Goal: Task Accomplishment & Management: Complete application form

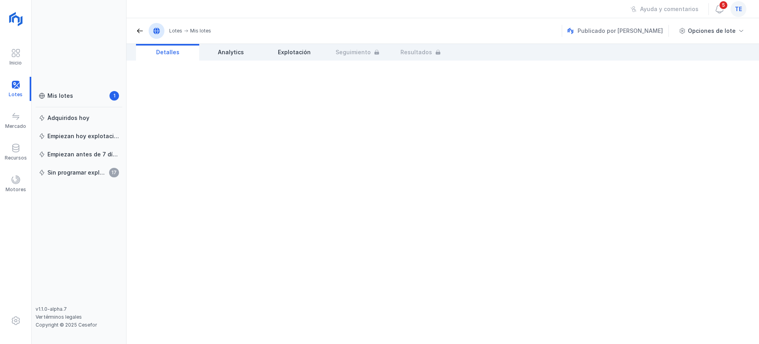
click at [742, 9] on div "te" at bounding box center [739, 9] width 16 height 16
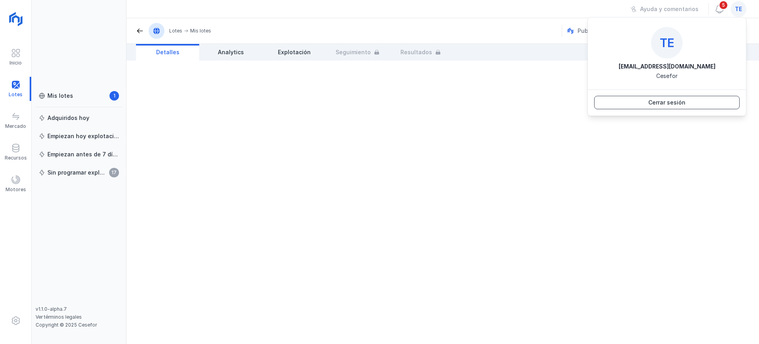
click at [665, 102] on div "Cerrar sesión" at bounding box center [666, 102] width 37 height 8
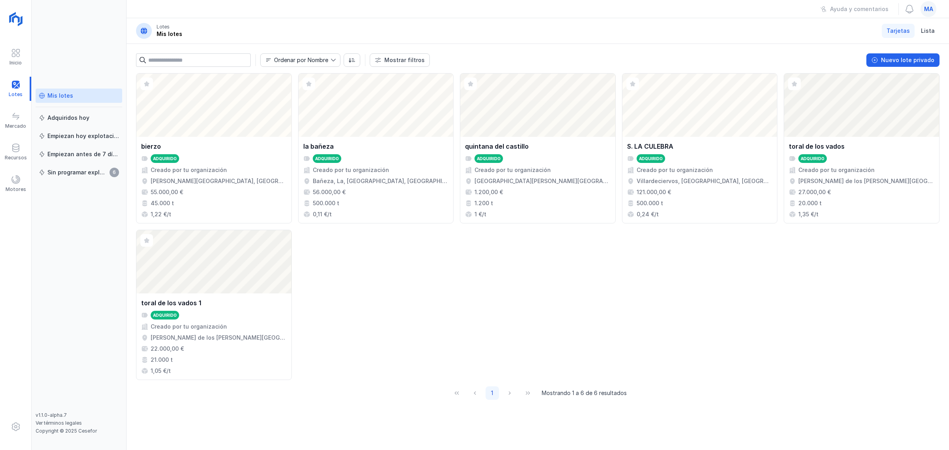
click at [66, 94] on div "Mis lotes" at bounding box center [60, 96] width 26 height 8
click at [14, 90] on div at bounding box center [15, 89] width 31 height 24
click at [25, 182] on div "Motores" at bounding box center [15, 184] width 31 height 24
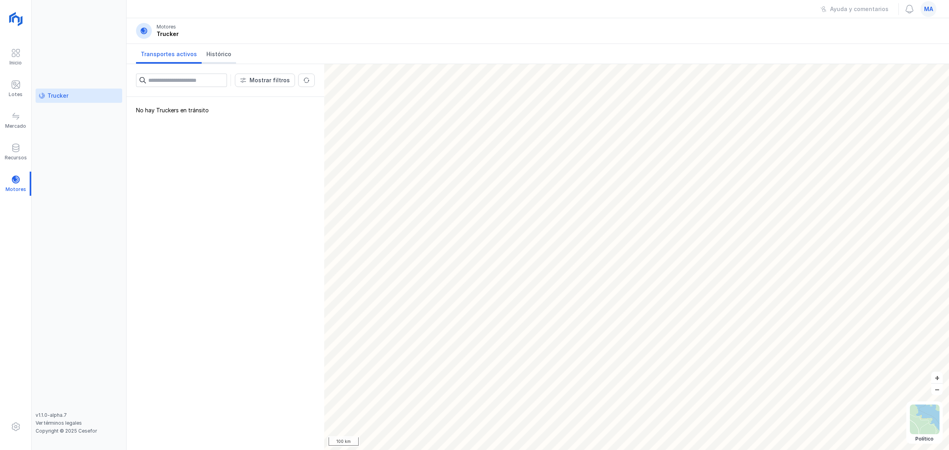
click at [215, 59] on link "Histórico" at bounding box center [219, 54] width 34 height 20
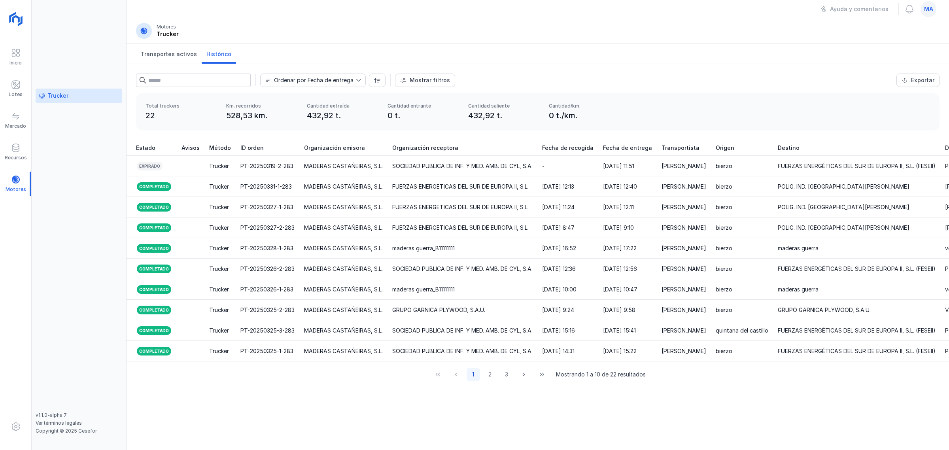
click at [928, 9] on span "ma" at bounding box center [928, 9] width 9 height 8
click at [880, 100] on button "Cerrar sesión" at bounding box center [856, 101] width 145 height 13
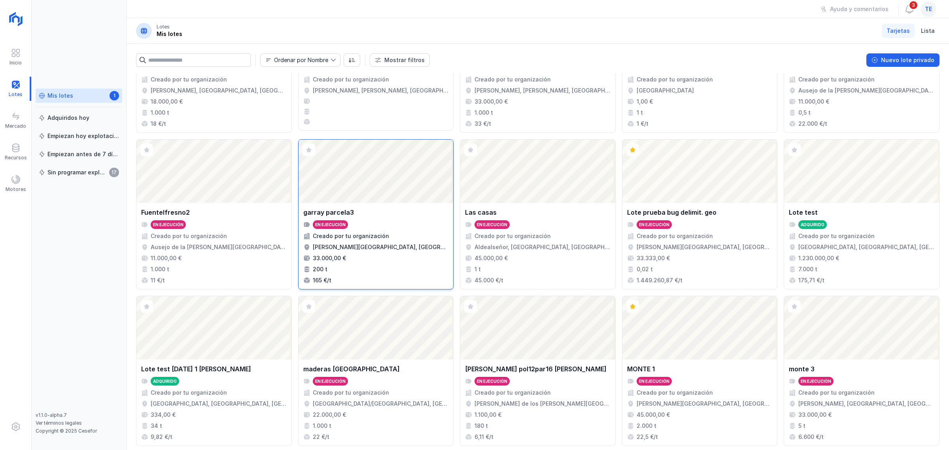
scroll to position [279, 0]
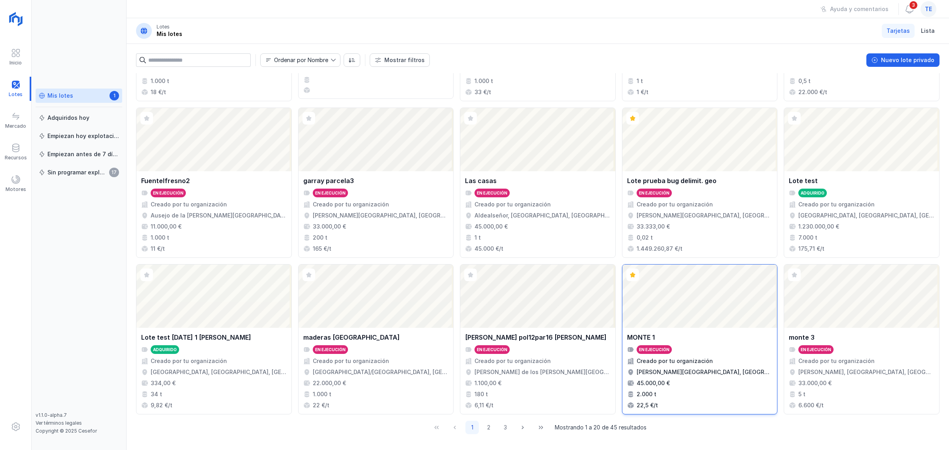
click at [687, 337] on div "MONTE 1" at bounding box center [699, 336] width 145 height 9
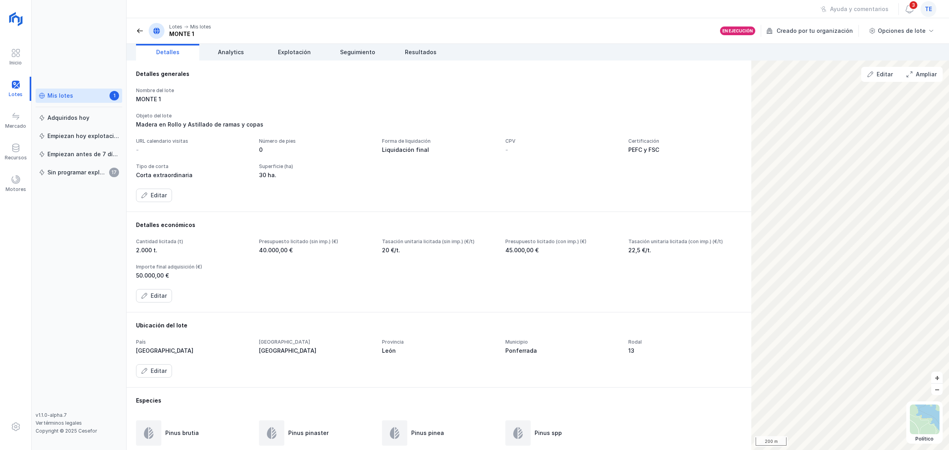
click at [66, 96] on div "Mis lotes" at bounding box center [60, 96] width 26 height 8
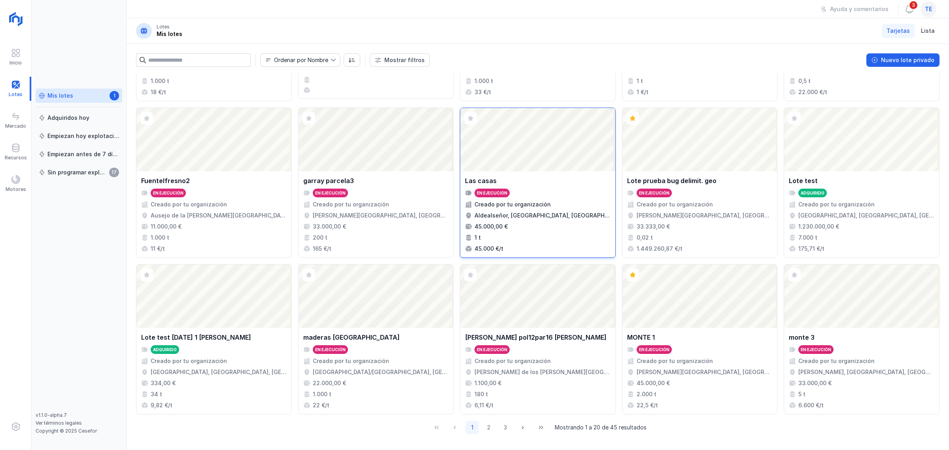
scroll to position [279, 0]
click at [485, 428] on button "2" at bounding box center [488, 427] width 13 height 13
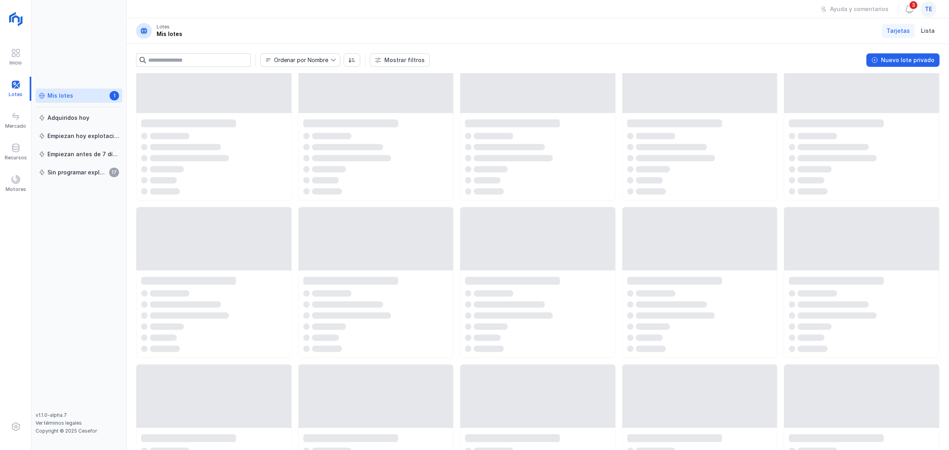
scroll to position [0, 0]
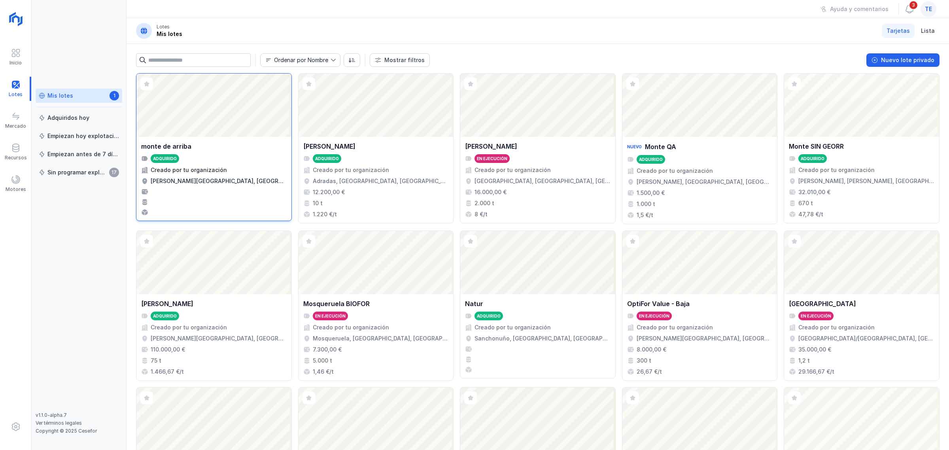
click at [215, 149] on div "monte de arriba" at bounding box center [213, 146] width 145 height 9
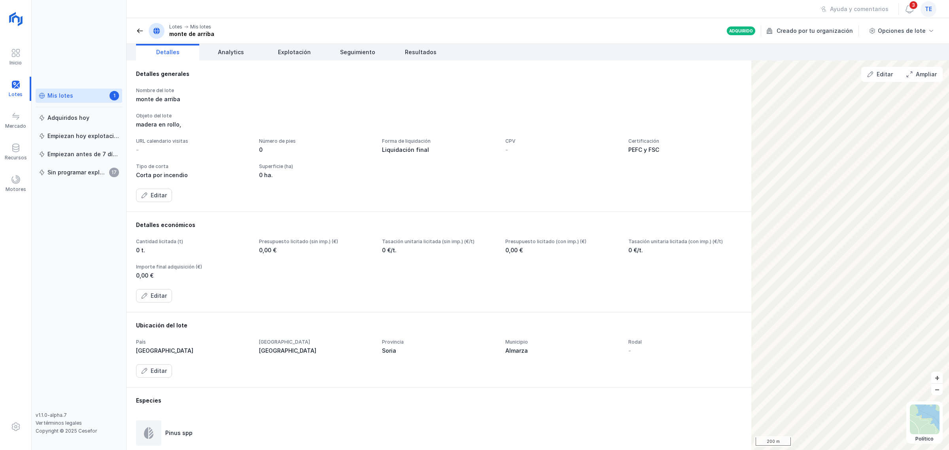
click at [163, 96] on div "monte de arriba" at bounding box center [192, 99] width 113 height 8
click at [305, 48] on span "Explotación" at bounding box center [294, 52] width 33 height 8
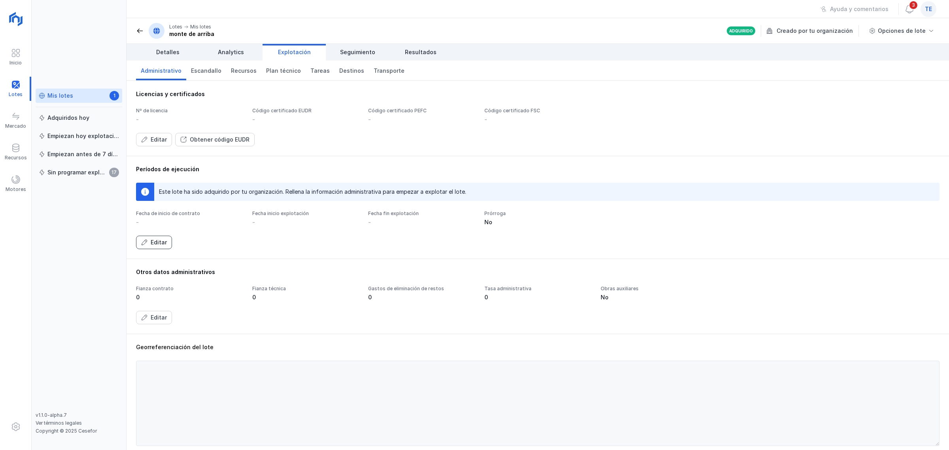
click at [155, 240] on div "Editar" at bounding box center [159, 242] width 16 height 8
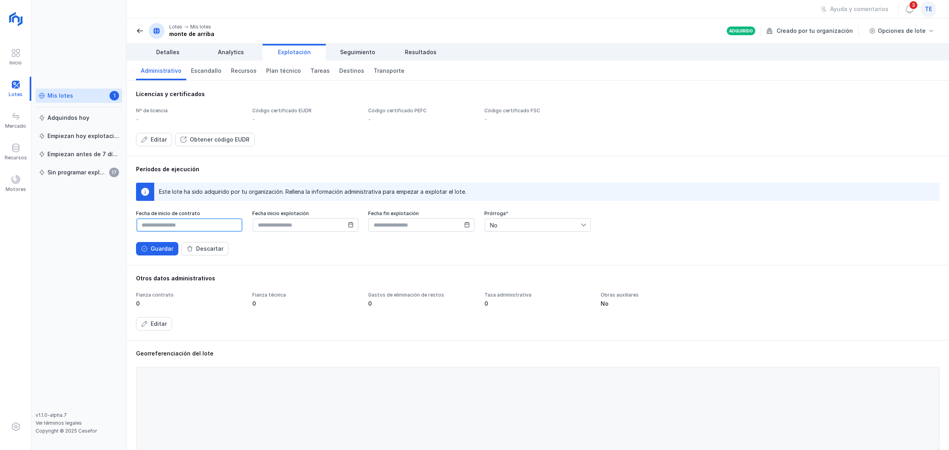
click at [220, 229] on input "text" at bounding box center [189, 224] width 106 height 13
click at [151, 247] on icon "Previous Month" at bounding box center [150, 246] width 3 height 5
click at [149, 295] on span "8" at bounding box center [148, 296] width 16 height 16
type input "**********"
click at [295, 223] on input "text" at bounding box center [306, 224] width 106 height 13
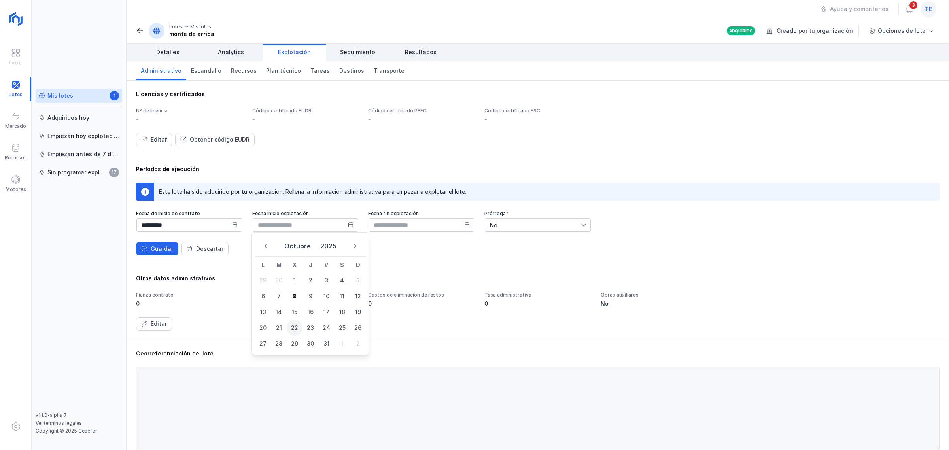
click at [299, 327] on span "22" at bounding box center [295, 328] width 16 height 16
type input "**********"
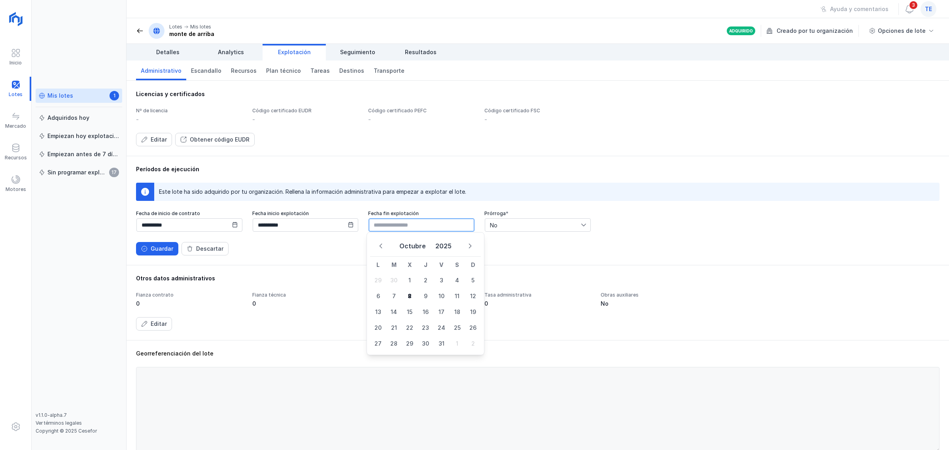
click at [426, 229] on input "text" at bounding box center [421, 224] width 106 height 13
click at [470, 246] on icon "Next Month" at bounding box center [470, 246] width 6 height 6
click at [470, 246] on icon "Next Month" at bounding box center [470, 246] width 3 height 5
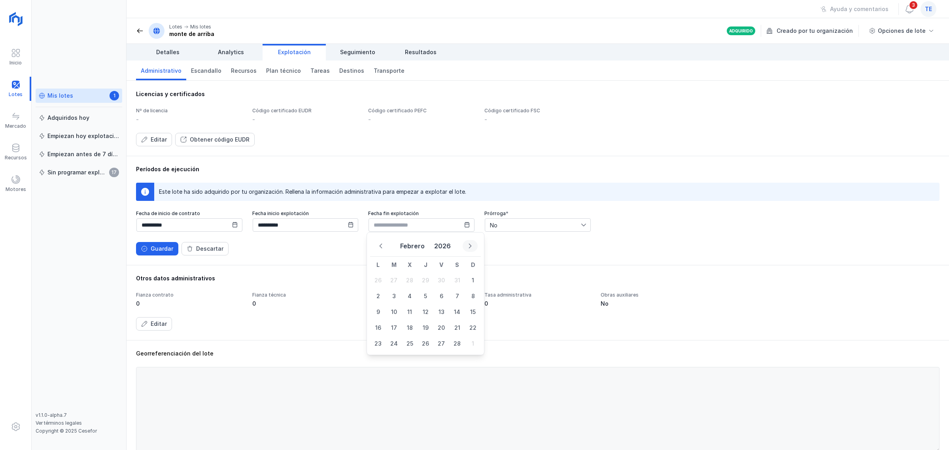
click at [469, 249] on button "Next Month" at bounding box center [470, 246] width 15 height 12
click at [440, 299] on span "10" at bounding box center [441, 296] width 16 height 16
type input "**********"
click at [513, 223] on span "No" at bounding box center [533, 225] width 96 height 13
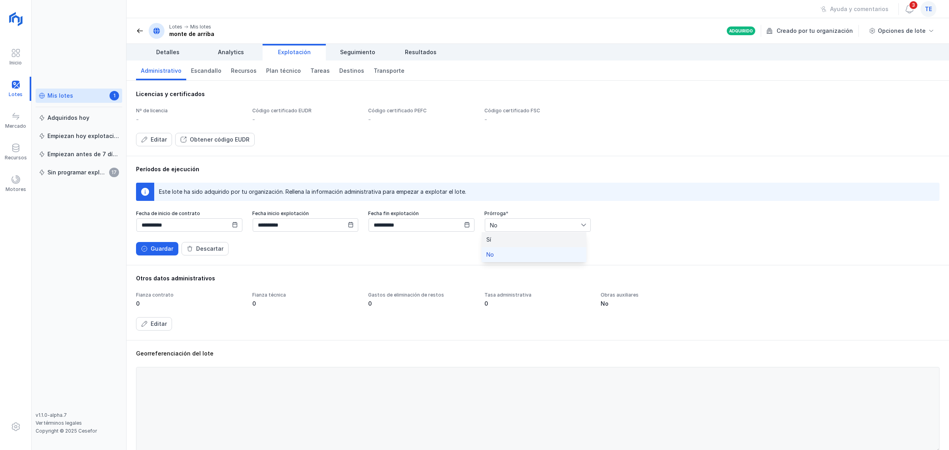
click at [510, 238] on li "Sí" at bounding box center [534, 239] width 105 height 15
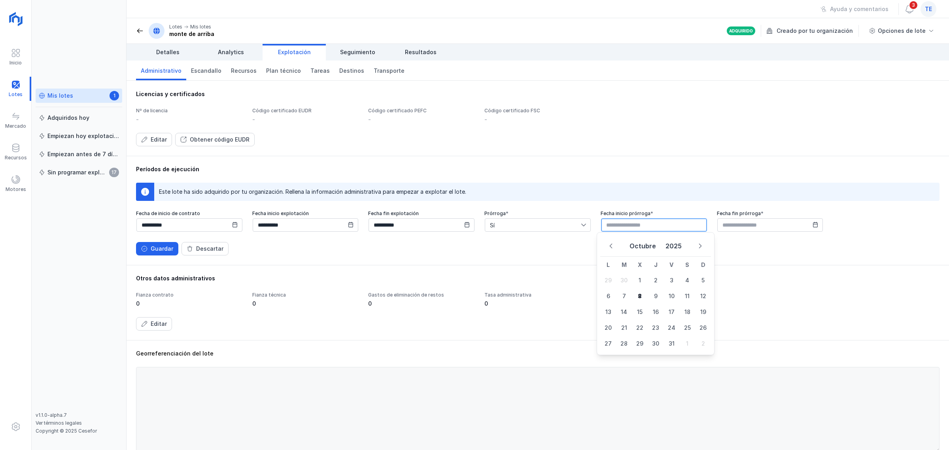
click at [618, 227] on input "text" at bounding box center [654, 224] width 106 height 13
click at [697, 246] on button "Next Month" at bounding box center [700, 246] width 15 height 12
click at [697, 246] on icon "Next Month" at bounding box center [700, 246] width 6 height 6
click at [698, 246] on icon "Next Month" at bounding box center [700, 246] width 6 height 6
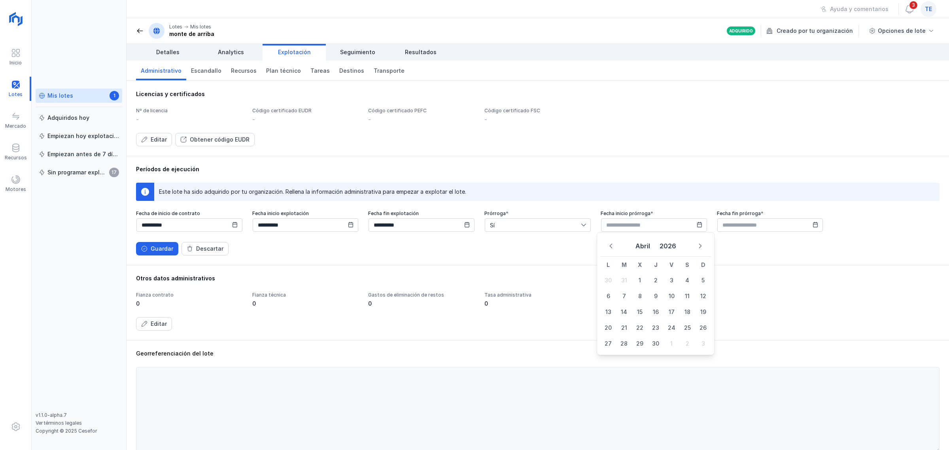
click at [698, 246] on icon "Next Month" at bounding box center [700, 246] width 6 height 6
click at [676, 296] on span "12" at bounding box center [671, 296] width 16 height 16
type input "**********"
click at [812, 224] on icon at bounding box center [815, 225] width 6 height 6
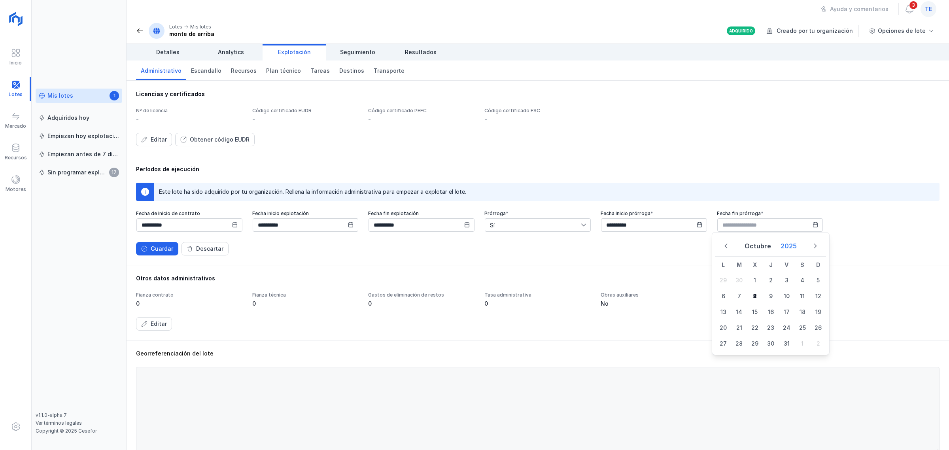
click at [797, 248] on button "2025" at bounding box center [788, 246] width 23 height 14
click at [770, 297] on span "2027" at bounding box center [770, 298] width 37 height 16
click at [771, 247] on button "2027" at bounding box center [770, 246] width 23 height 14
click at [770, 301] on span "2027" at bounding box center [770, 298] width 37 height 16
click at [817, 245] on icon "Next Year" at bounding box center [815, 246] width 6 height 6
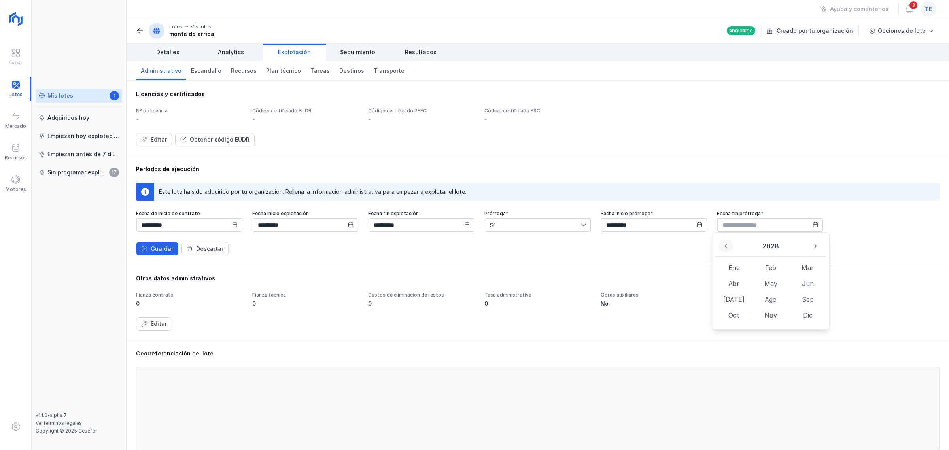
click at [725, 247] on icon "Previous Year" at bounding box center [726, 246] width 6 height 6
click at [736, 283] on span "Abr" at bounding box center [733, 284] width 37 height 16
click at [740, 313] on span "13" at bounding box center [739, 312] width 16 height 16
type input "**********"
click at [151, 247] on div "Guardar" at bounding box center [162, 249] width 23 height 8
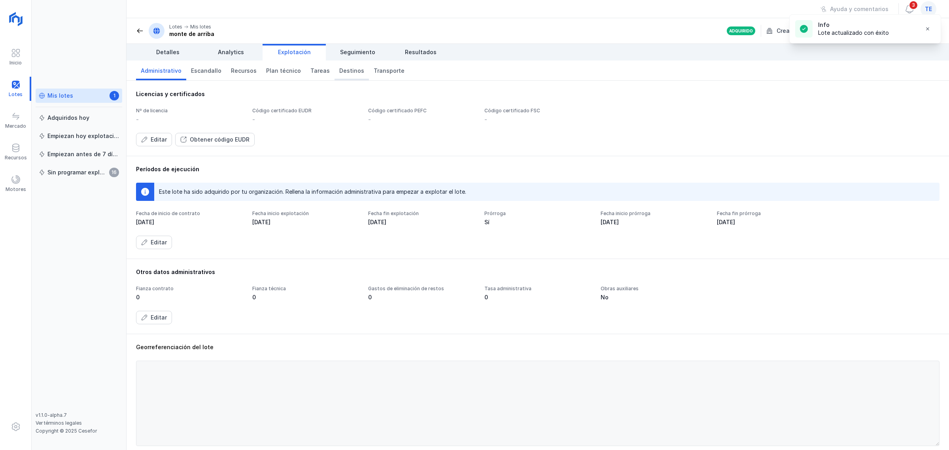
click at [347, 70] on span "Destinos" at bounding box center [351, 71] width 25 height 8
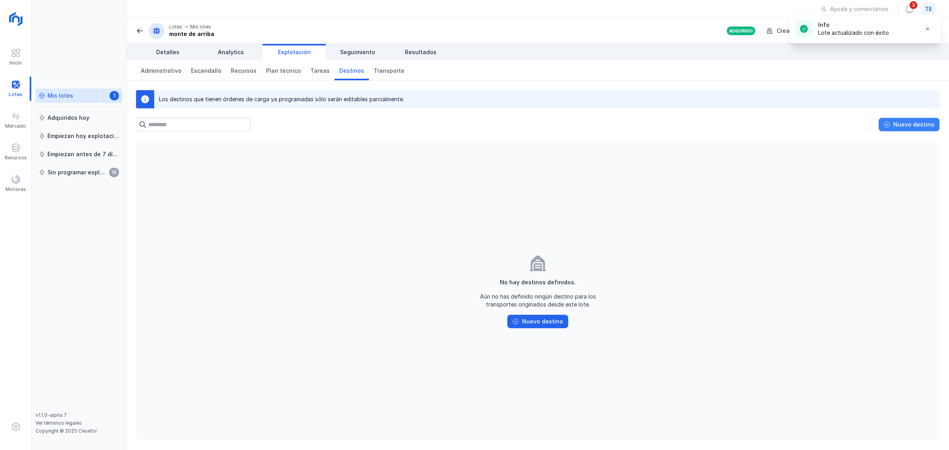
click at [931, 121] on div "Nuevo destino" at bounding box center [913, 125] width 41 height 8
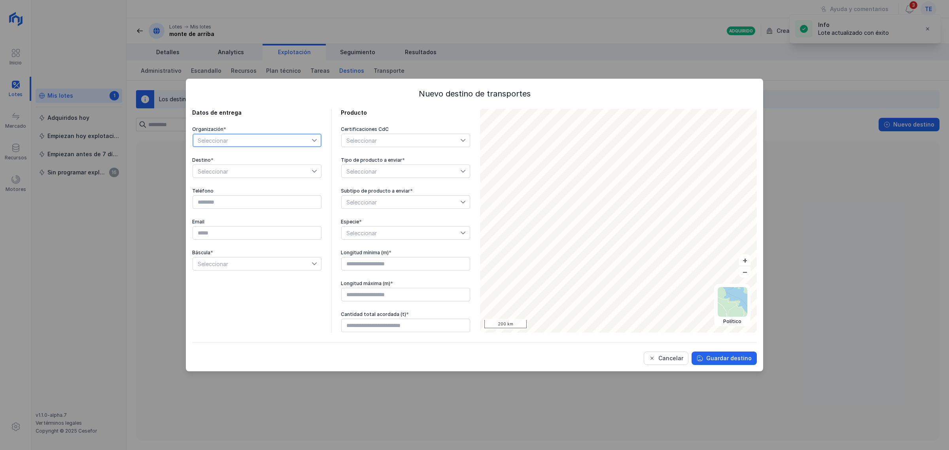
click at [283, 143] on span "Seleccionar" at bounding box center [252, 140] width 119 height 13
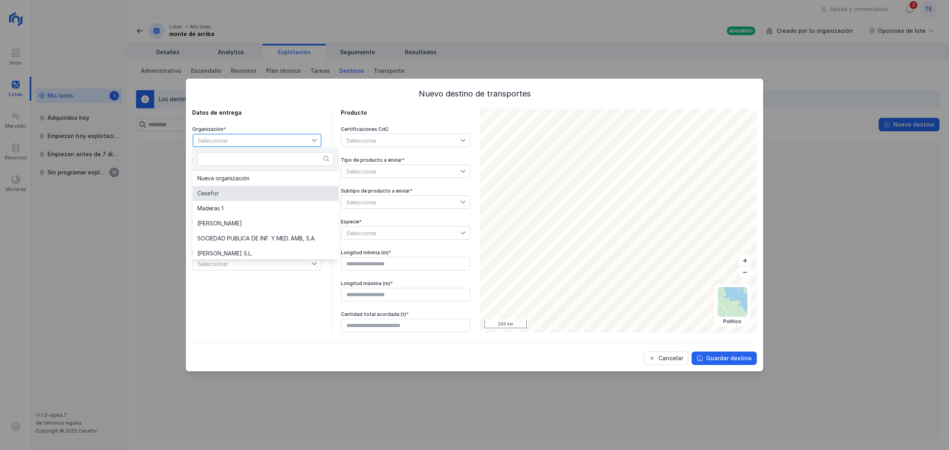
click at [277, 189] on li "Cesefor" at bounding box center [266, 193] width 146 height 15
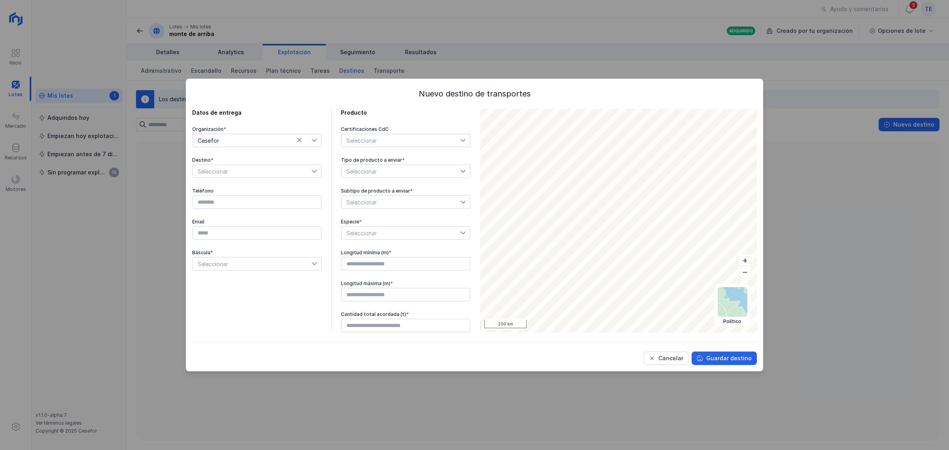
click at [271, 177] on div "Seleccionar" at bounding box center [257, 170] width 129 height 13
click at [275, 200] on li "[PERSON_NAME]" at bounding box center [255, 200] width 125 height 15
type input "*********"
type input "**********"
click at [387, 169] on span "Seleccionar" at bounding box center [401, 171] width 119 height 13
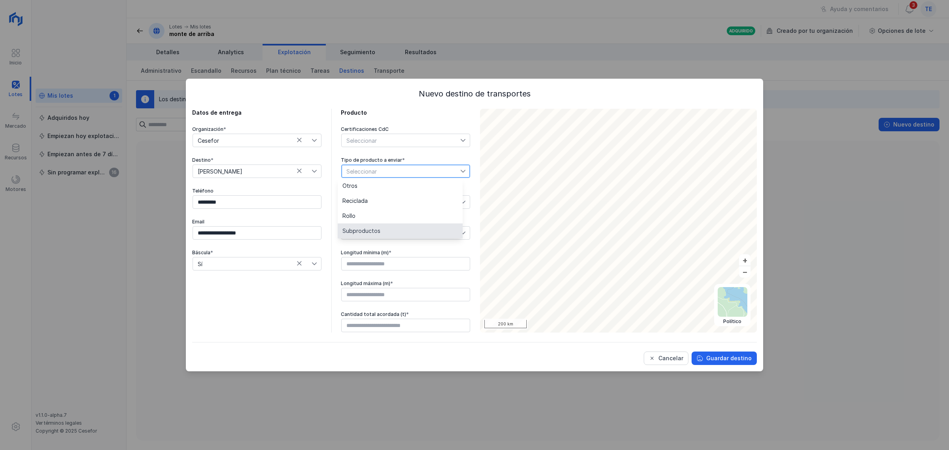
click at [391, 230] on li "Subproductos" at bounding box center [400, 230] width 125 height 15
click at [392, 201] on span "Seleccionar" at bounding box center [401, 202] width 119 height 13
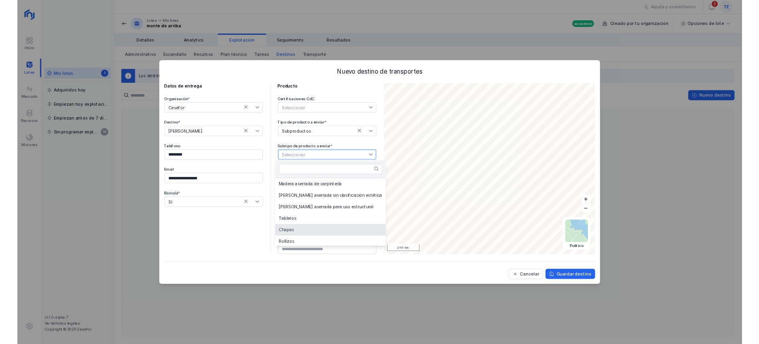
scroll to position [49, 0]
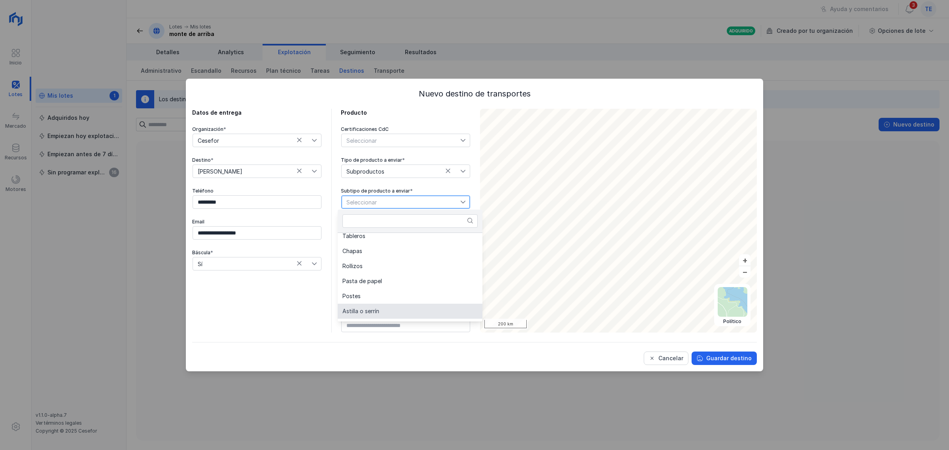
click at [385, 313] on li "Astilla o serrín" at bounding box center [410, 311] width 145 height 15
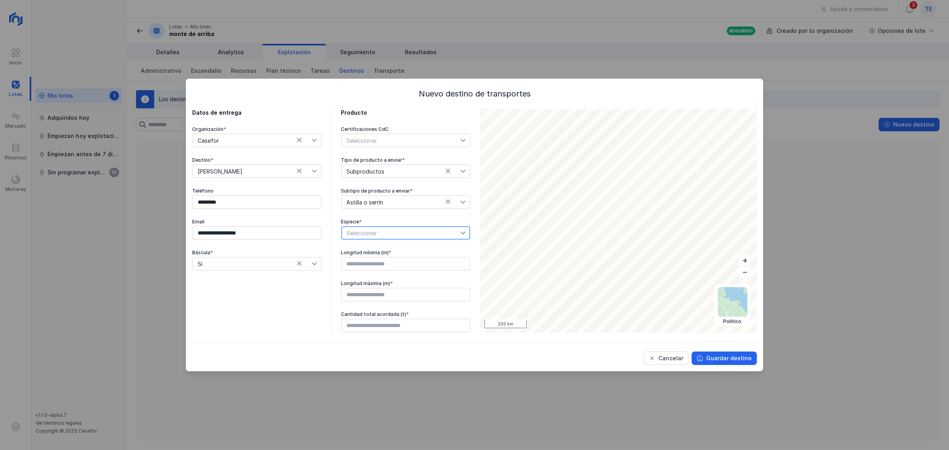
click at [385, 234] on span "Seleccionar" at bounding box center [401, 233] width 119 height 13
click at [381, 246] on li "Pinus spp" at bounding box center [400, 247] width 125 height 15
click at [385, 264] on input "text" at bounding box center [405, 263] width 129 height 13
type input "****"
click at [342, 293] on input "text" at bounding box center [405, 294] width 129 height 13
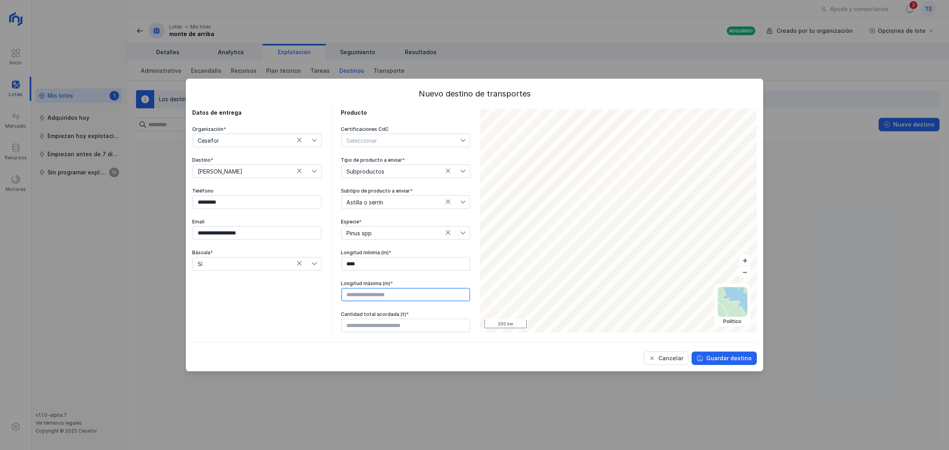
type input "****"
click at [355, 329] on input "text" at bounding box center [405, 325] width 129 height 13
type input "********"
click at [343, 326] on input "********" at bounding box center [405, 325] width 129 height 13
click at [729, 362] on div "Guardar destino" at bounding box center [728, 358] width 45 height 8
